Goal: Task Accomplishment & Management: Manage account settings

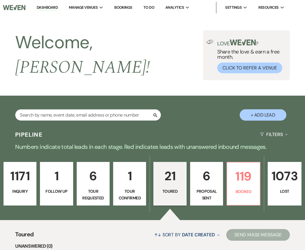
select select "5"
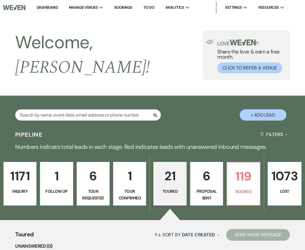
select select "5"
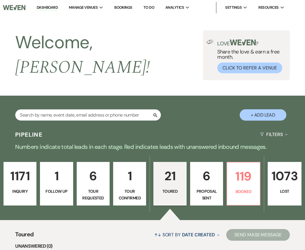
select select "5"
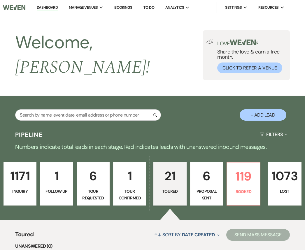
select select "5"
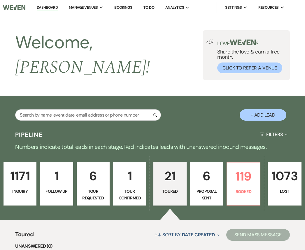
select select "5"
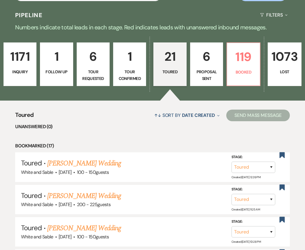
click at [212, 69] on p "Proposal Sent" at bounding box center [206, 75] width 25 height 13
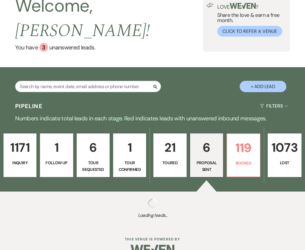
scroll to position [120, 0]
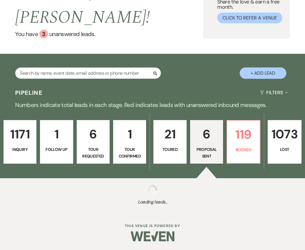
select select "6"
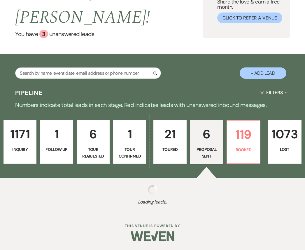
select select "6"
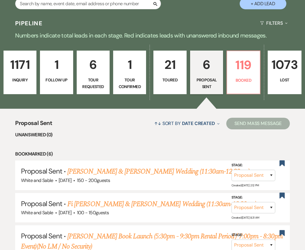
click at [178, 77] on p "Toured" at bounding box center [169, 80] width 25 height 6
select select "5"
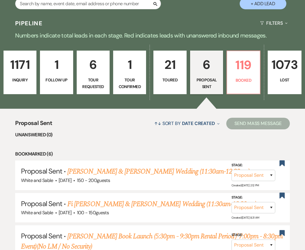
select select "5"
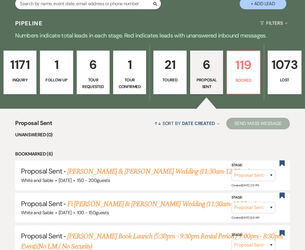
select select "5"
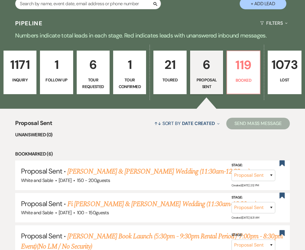
select select "5"
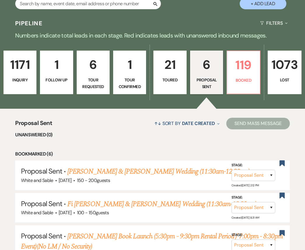
select select "5"
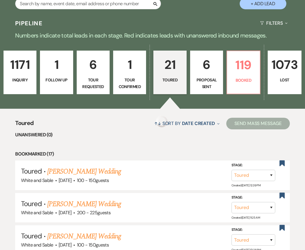
select select "5"
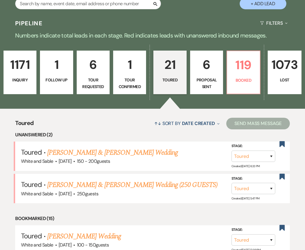
click at [197, 77] on p "Proposal Sent" at bounding box center [206, 83] width 25 height 13
select select "6"
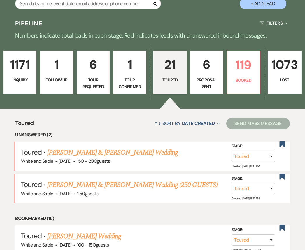
select select "6"
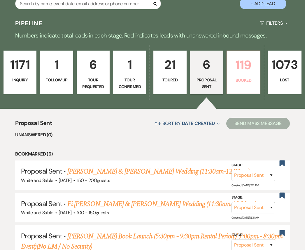
click at [238, 77] on p "Booked" at bounding box center [242, 80] width 25 height 6
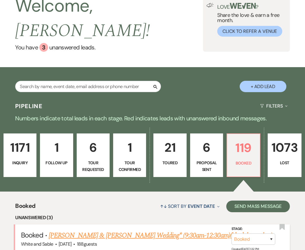
scroll to position [120, 0]
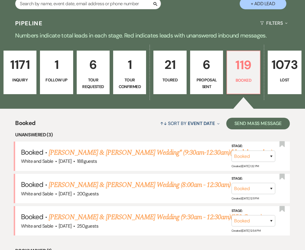
click at [173, 77] on p "Toured" at bounding box center [169, 80] width 25 height 6
select select "5"
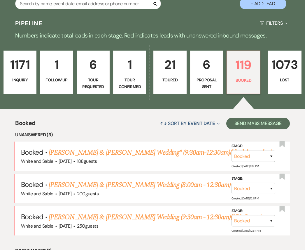
select select "5"
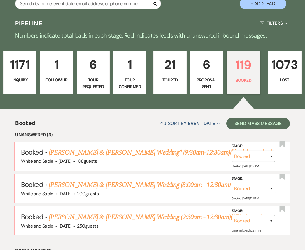
select select "5"
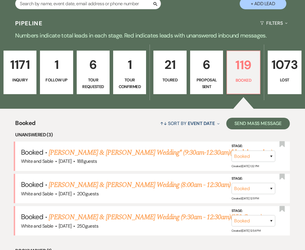
select select "5"
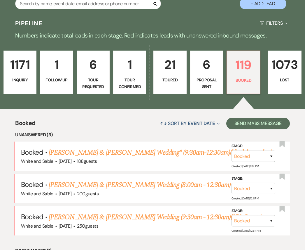
select select "5"
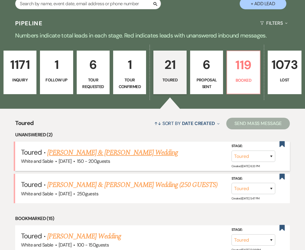
click at [117, 148] on link "[PERSON_NAME] & [PERSON_NAME] Wedding" at bounding box center [112, 153] width 130 height 10
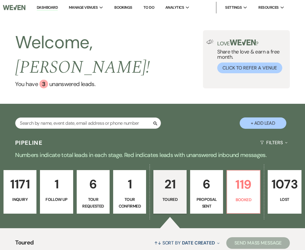
select select "5"
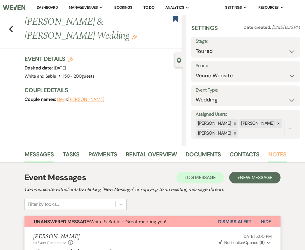
click at [274, 156] on link "Notes" at bounding box center [277, 156] width 18 height 13
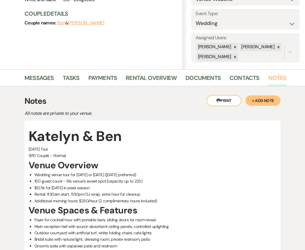
scroll to position [83, 0]
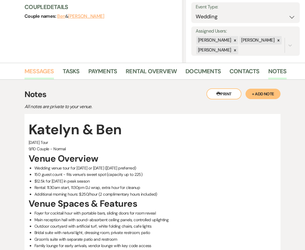
click at [49, 77] on link "Messages" at bounding box center [38, 73] width 29 height 13
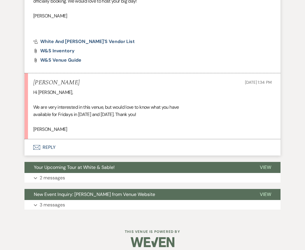
scroll to position [480, 0]
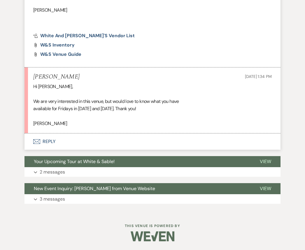
click at [114, 143] on button "Envelope Reply" at bounding box center [152, 142] width 256 height 16
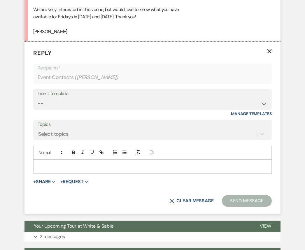
scroll to position [575, 0]
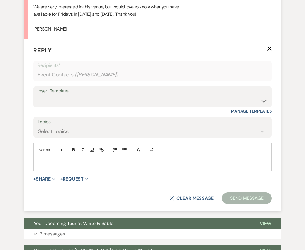
click at [107, 168] on div at bounding box center [152, 163] width 238 height 13
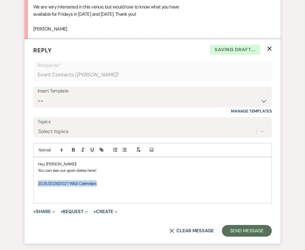
drag, startPoint x: 105, startPoint y: 185, endPoint x: 36, endPoint y: 187, distance: 68.7
click at [36, 187] on div "Hey [PERSON_NAME]! You can see our open dates here! 2025/2026/2027 W&S Calendars" at bounding box center [152, 180] width 238 height 46
click at [102, 150] on icon "button" at bounding box center [102, 151] width 2 height 2
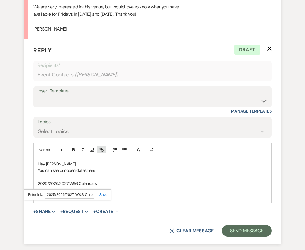
paste input "[URL][DOMAIN_NAME]"
type input "[URL][DOMAIN_NAME]"
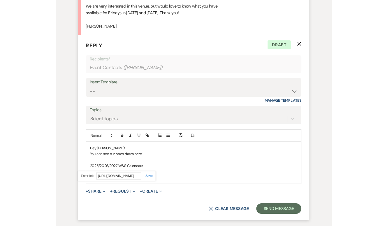
scroll to position [0, 0]
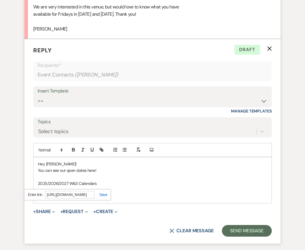
click at [103, 194] on link at bounding box center [100, 195] width 13 height 4
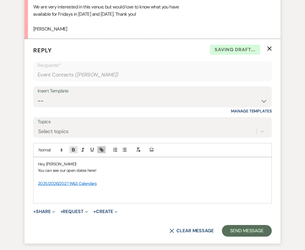
click at [71, 150] on icon "button" at bounding box center [73, 149] width 5 height 5
click at [117, 185] on p "2025/2026/2027 W&S Calendars" at bounding box center [152, 183] width 229 height 6
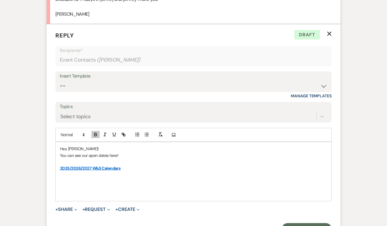
click at [87, 149] on p "Hey [PERSON_NAME]!" at bounding box center [193, 149] width 267 height 6
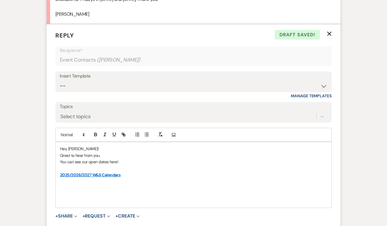
click at [60, 163] on p "You can see our open dates here!" at bounding box center [193, 162] width 267 height 6
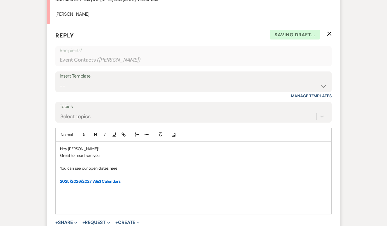
click at [132, 192] on p at bounding box center [193, 195] width 267 height 6
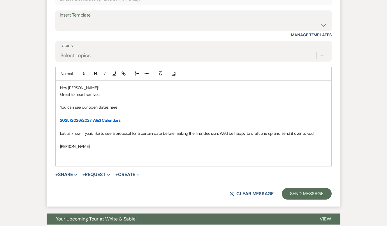
scroll to position [638, 0]
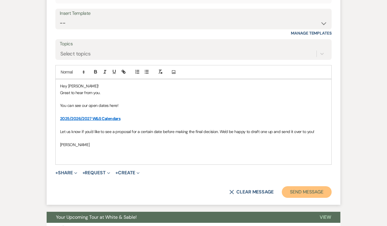
click at [304, 195] on button "Send Message" at bounding box center [307, 193] width 50 height 12
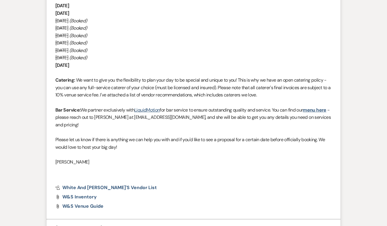
scroll to position [0, 0]
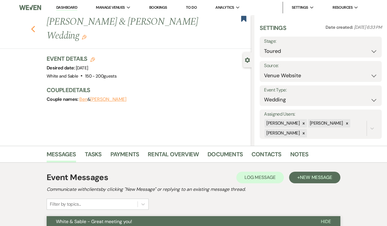
click at [32, 26] on use "button" at bounding box center [33, 29] width 4 height 6
select select "5"
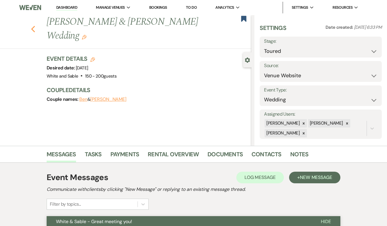
select select "5"
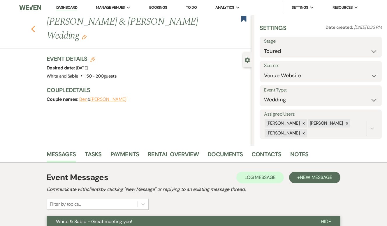
select select "5"
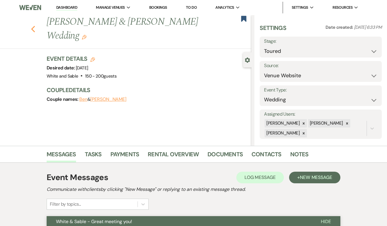
select select "5"
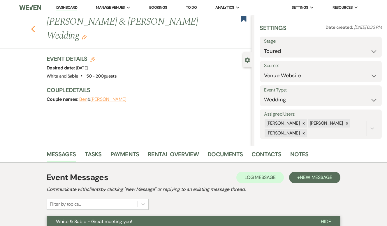
select select "5"
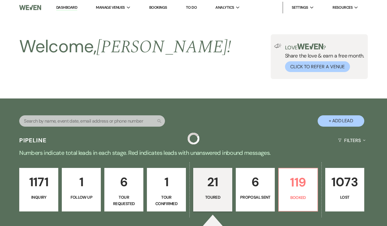
scroll to position [120, 0]
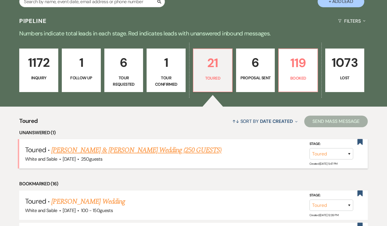
click at [99, 151] on link "[PERSON_NAME] & [PERSON_NAME] Wedding (250 GUESTS)" at bounding box center [136, 150] width 170 height 10
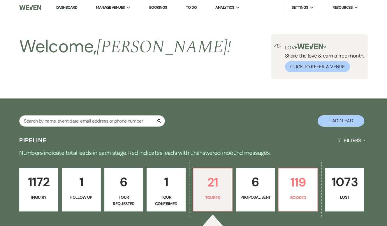
select select "5"
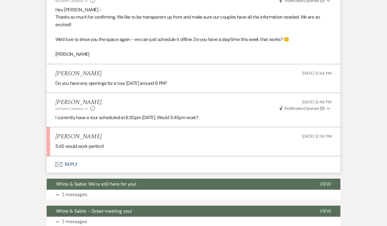
click at [107, 165] on button "Envelope Reply" at bounding box center [193, 165] width 293 height 16
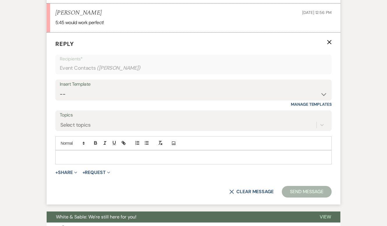
scroll to position [911, 0]
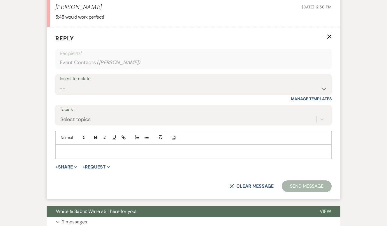
click at [105, 157] on div at bounding box center [193, 151] width 275 height 13
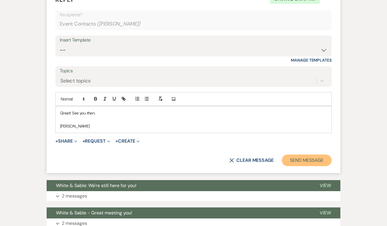
click at [304, 160] on button "Send Message" at bounding box center [307, 161] width 50 height 12
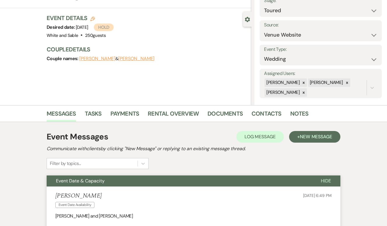
scroll to position [0, 0]
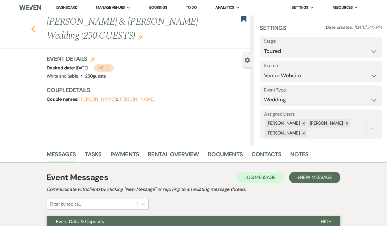
click at [34, 28] on icon "Previous" at bounding box center [33, 29] width 4 height 7
select select "5"
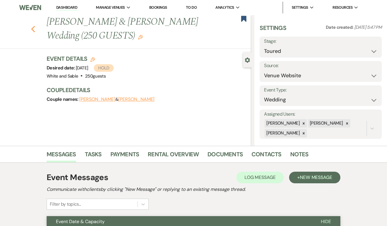
select select "5"
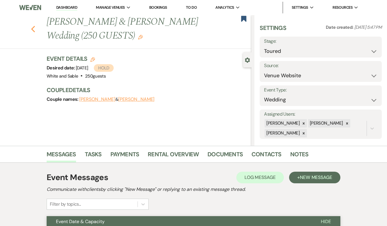
select select "5"
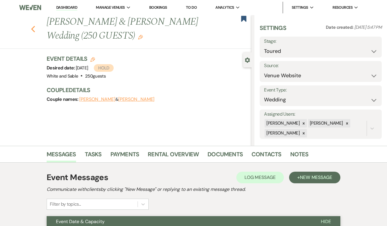
select select "5"
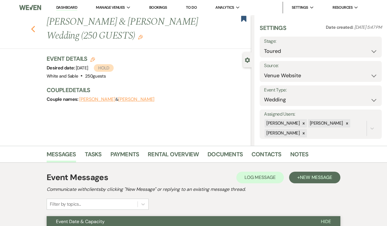
select select "5"
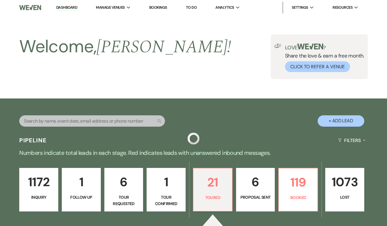
scroll to position [120, 0]
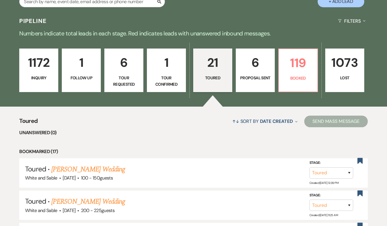
click at [42, 76] on p "Inquiry" at bounding box center [38, 78] width 31 height 6
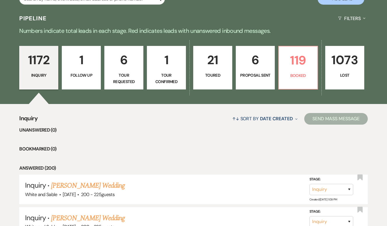
scroll to position [114, 0]
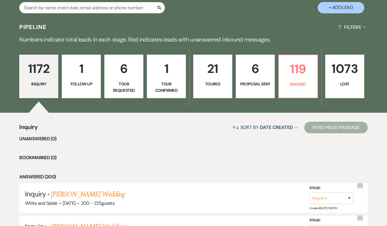
click at [273, 82] on link "6 Proposal Sent" at bounding box center [255, 77] width 39 height 44
select select "6"
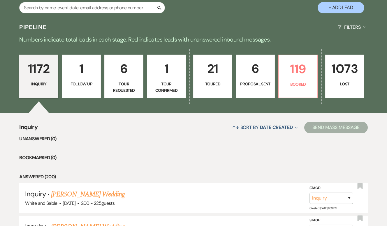
select select "6"
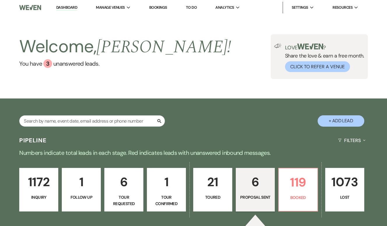
click at [43, 191] on p "1172" at bounding box center [38, 183] width 31 height 20
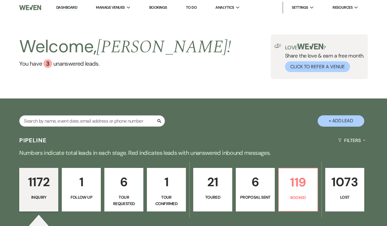
click at [245, 194] on p "Proposal Sent" at bounding box center [254, 197] width 31 height 6
select select "6"
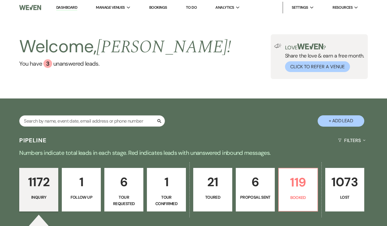
select select "6"
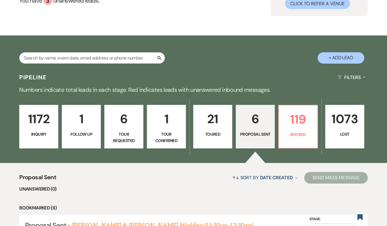
scroll to position [14, 0]
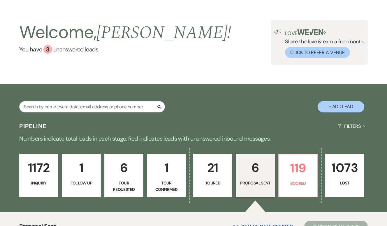
click at [41, 182] on p "Inquiry" at bounding box center [38, 183] width 31 height 6
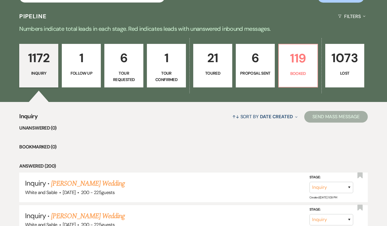
click at [86, 82] on link "1 Follow Up" at bounding box center [81, 66] width 39 height 44
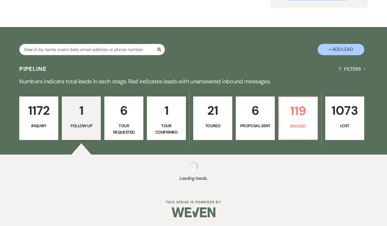
scroll to position [124, 0]
select select "9"
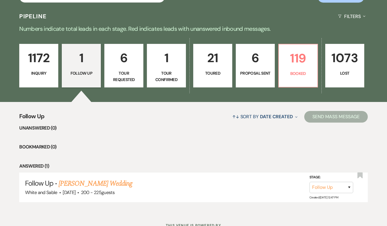
click at [36, 73] on p "Inquiry" at bounding box center [38, 73] width 31 height 6
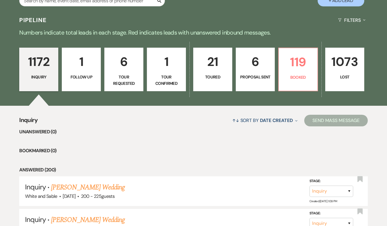
scroll to position [121, 0]
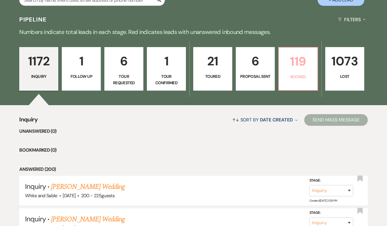
click at [304, 68] on p "119" at bounding box center [297, 62] width 31 height 20
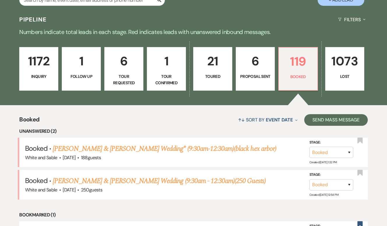
click at [211, 77] on p "Toured" at bounding box center [212, 76] width 31 height 6
select select "5"
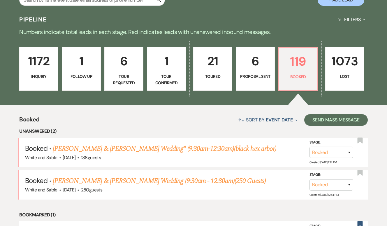
select select "5"
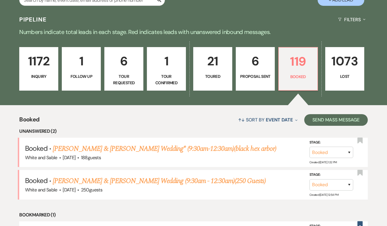
select select "5"
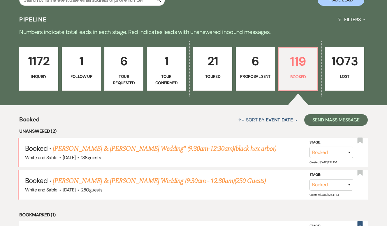
select select "5"
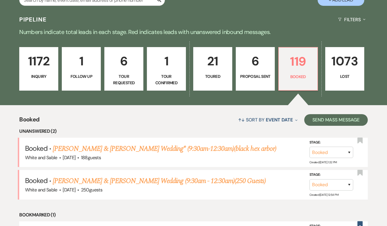
select select "5"
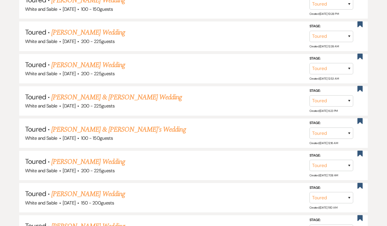
scroll to position [355, 0]
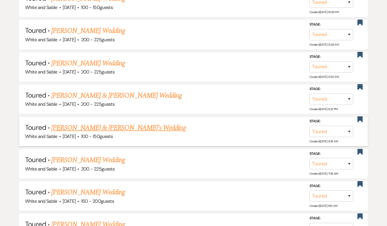
click at [128, 123] on link "[PERSON_NAME] & [PERSON_NAME]'s Wedding" at bounding box center [118, 128] width 134 height 10
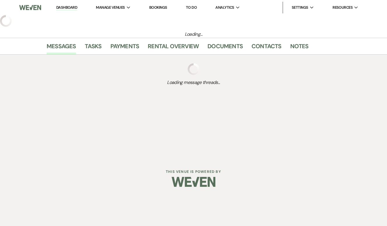
select select "5"
select select "12"
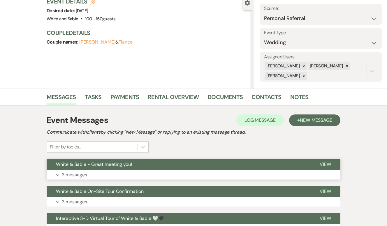
click at [143, 171] on button "Expand 3 messages" at bounding box center [193, 175] width 293 height 10
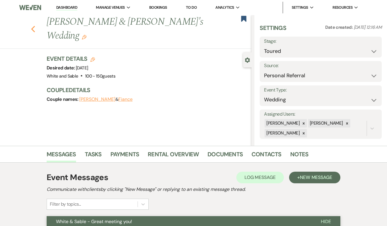
click at [31, 26] on icon "Previous" at bounding box center [33, 29] width 4 height 7
select select "5"
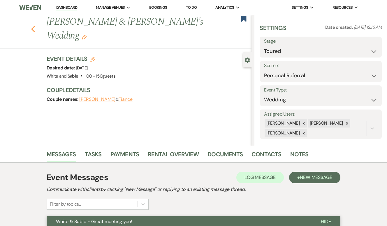
select select "5"
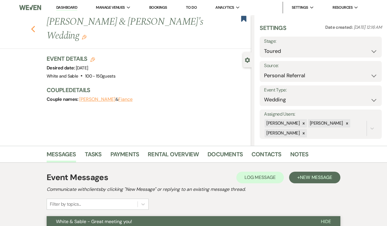
select select "5"
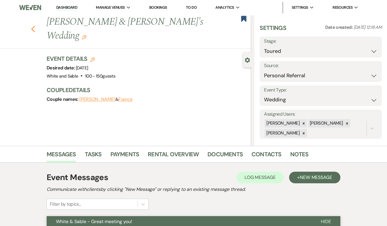
select select "5"
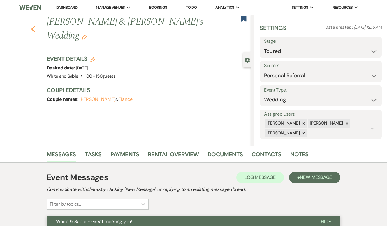
select select "5"
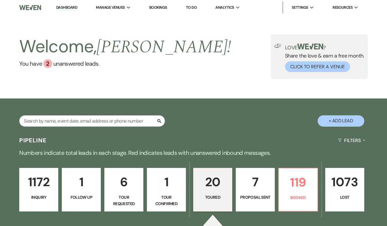
click at [49, 177] on p "1172" at bounding box center [38, 183] width 31 height 20
